Goal: Task Accomplishment & Management: Use online tool/utility

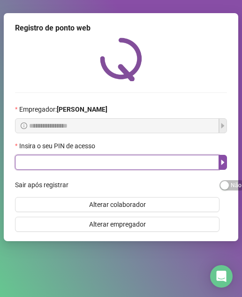
click at [69, 164] on input "text" at bounding box center [117, 162] width 204 height 15
type input "*****"
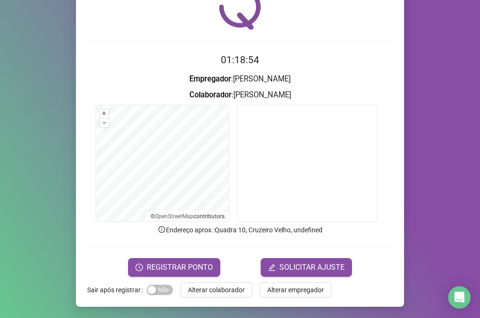
scroll to position [48, 0]
click at [152, 280] on span "Sim Não" at bounding box center [160, 290] width 26 height 10
click at [168, 268] on span "REGISTRAR PONTO" at bounding box center [180, 267] width 66 height 11
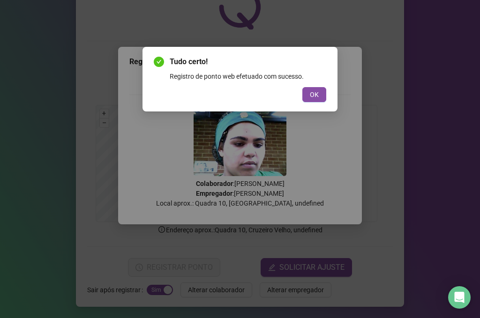
drag, startPoint x: 314, startPoint y: 93, endPoint x: 299, endPoint y: 100, distance: 17.4
click at [241, 92] on span "OK" at bounding box center [314, 95] width 9 height 10
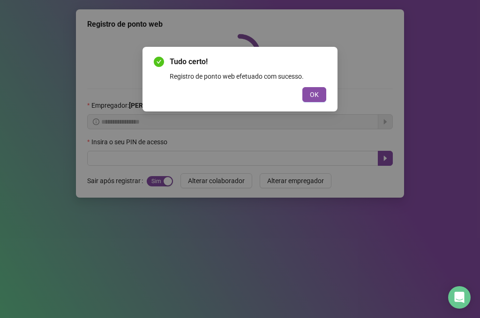
scroll to position [0, 0]
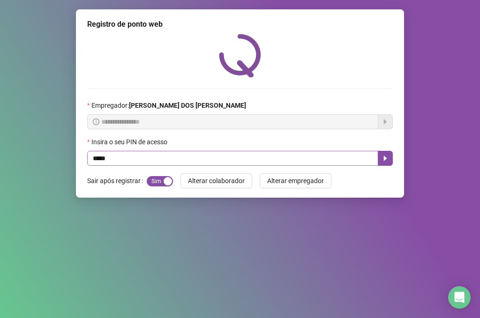
type input "*****"
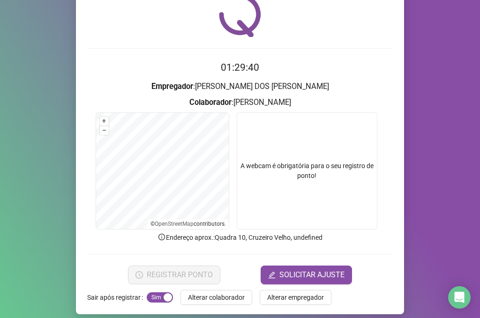
scroll to position [48, 0]
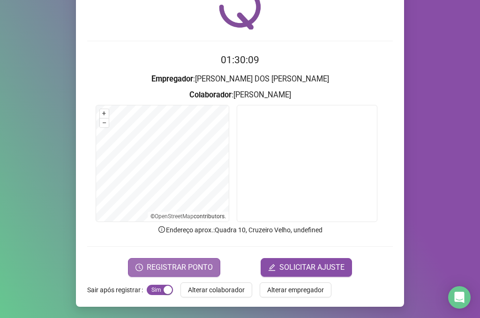
click at [205, 269] on span "REGISTRAR PONTO" at bounding box center [180, 267] width 66 height 11
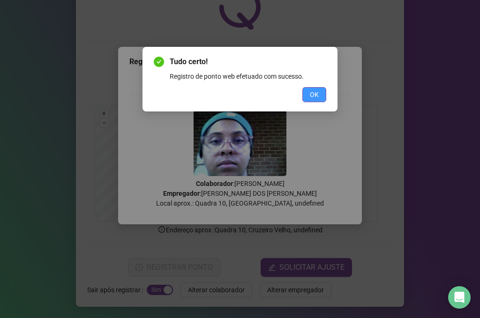
click at [317, 94] on span "OK" at bounding box center [314, 95] width 9 height 10
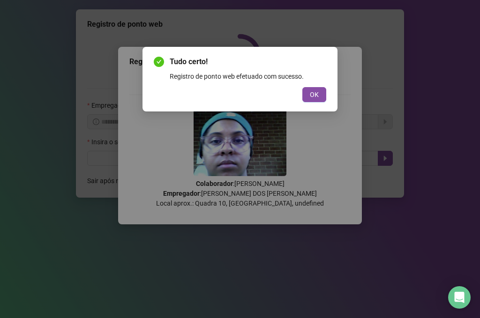
scroll to position [0, 0]
